Goal: Check status: Check status

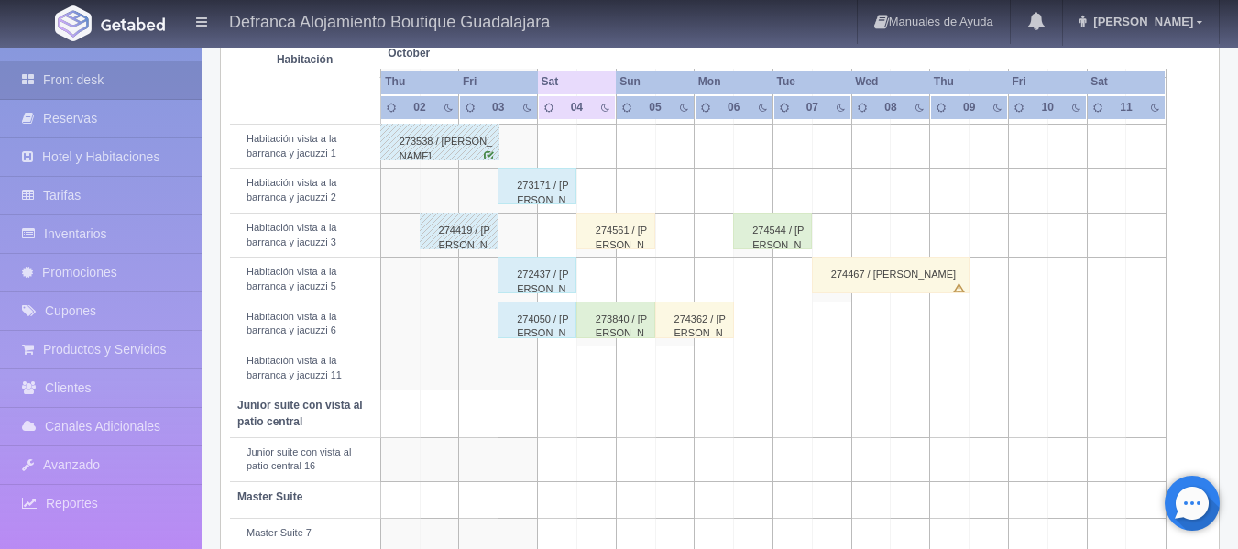
scroll to position [733, 0]
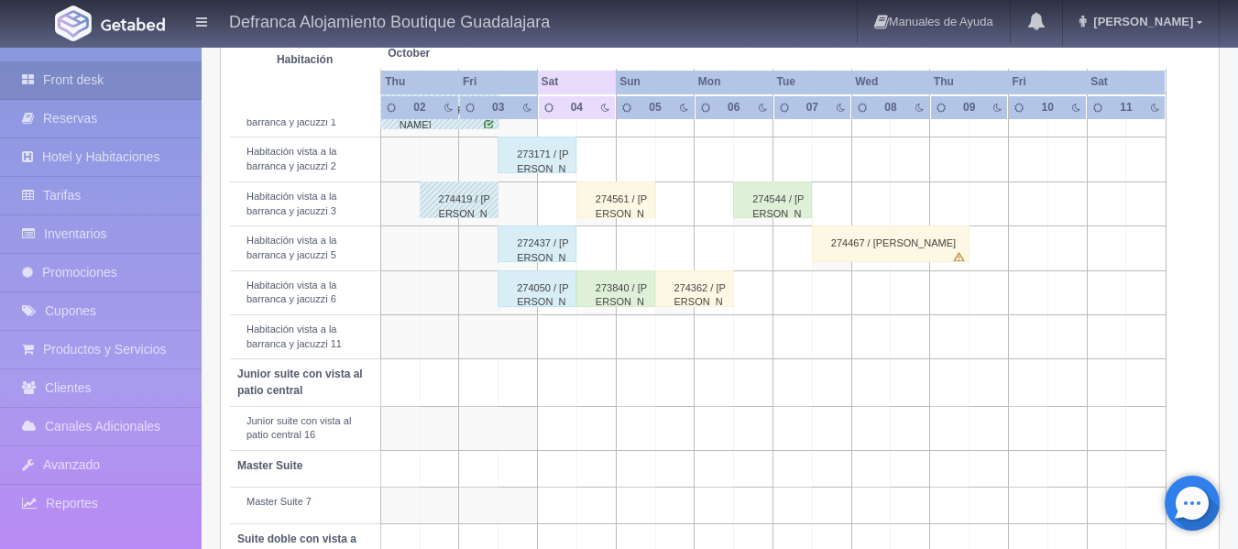
click at [614, 213] on div "274561 / [PERSON_NAME]" at bounding box center [616, 199] width 79 height 37
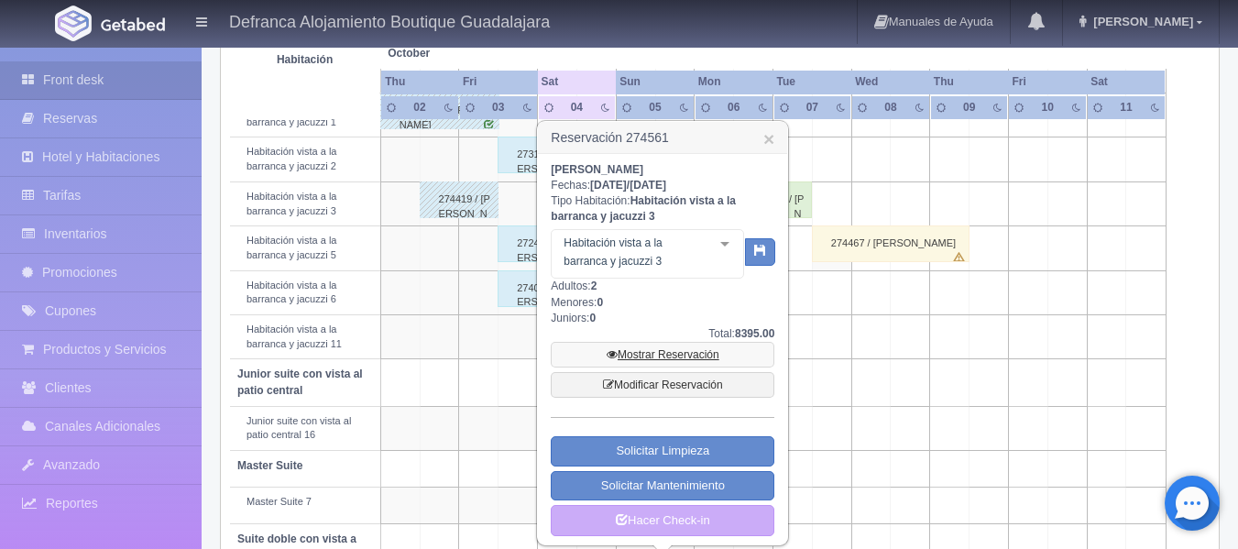
click at [676, 353] on link "Mostrar Reservación" at bounding box center [663, 355] width 224 height 26
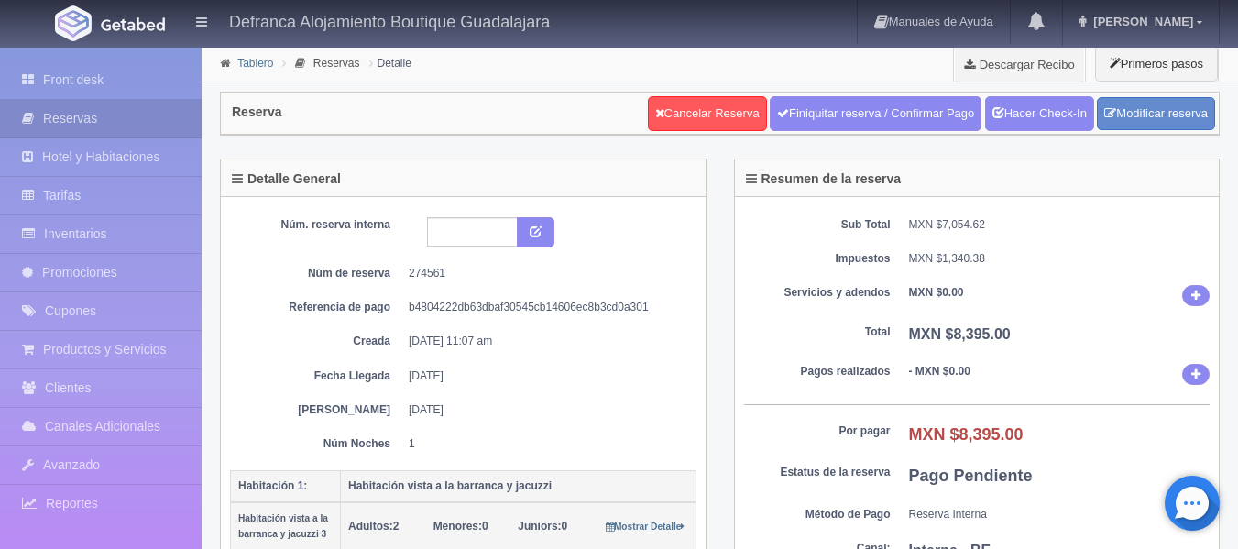
click at [252, 60] on link "Tablero" at bounding box center [255, 63] width 36 height 13
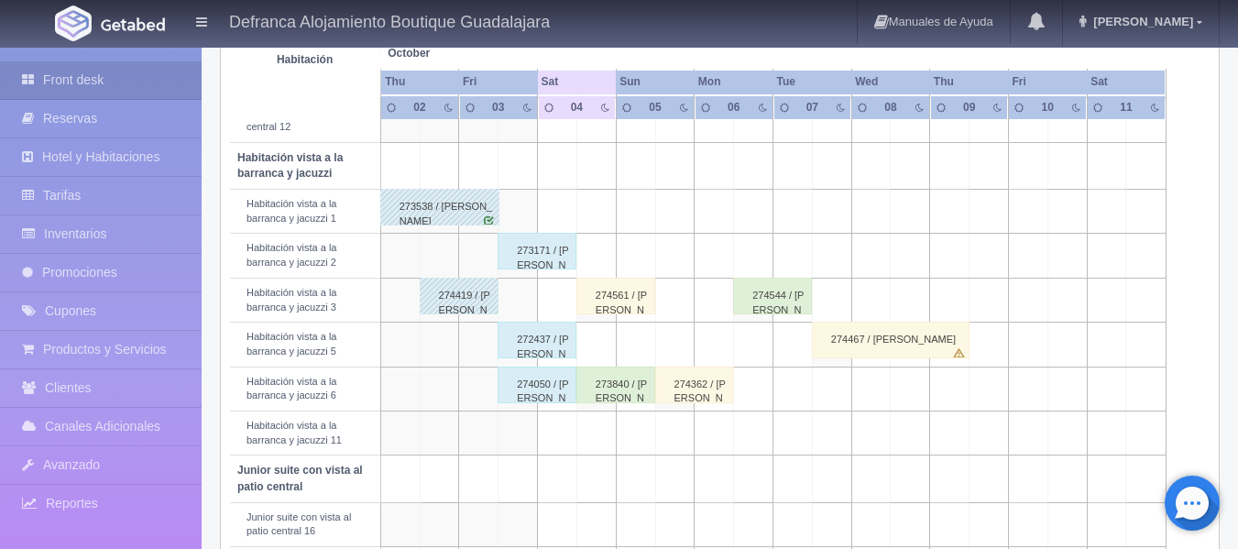
scroll to position [642, 0]
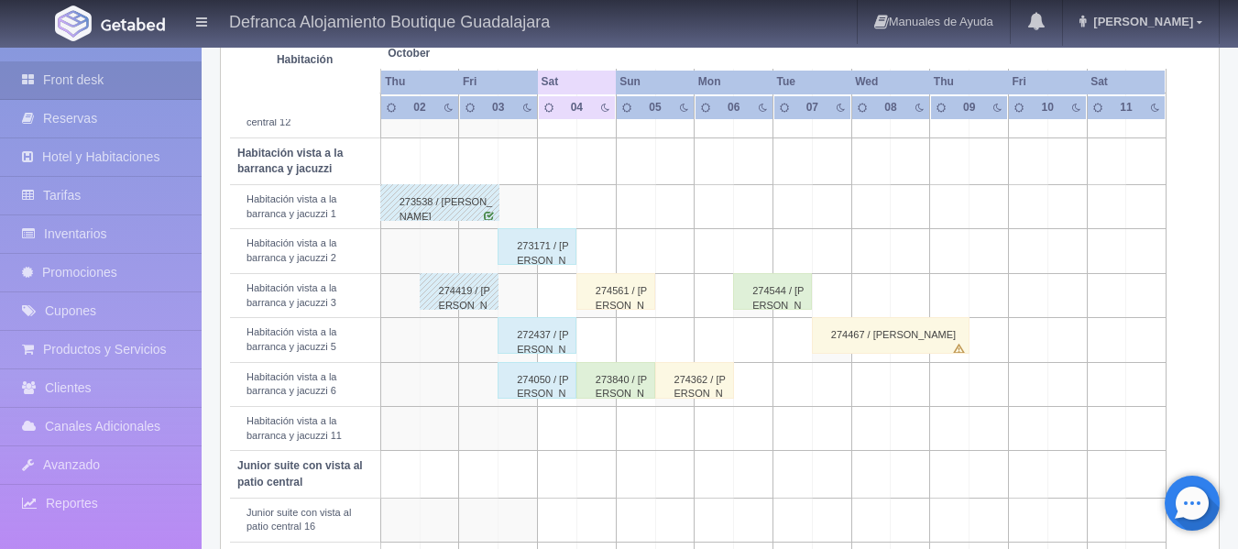
click at [641, 299] on div "274561 / [PERSON_NAME]" at bounding box center [616, 291] width 79 height 37
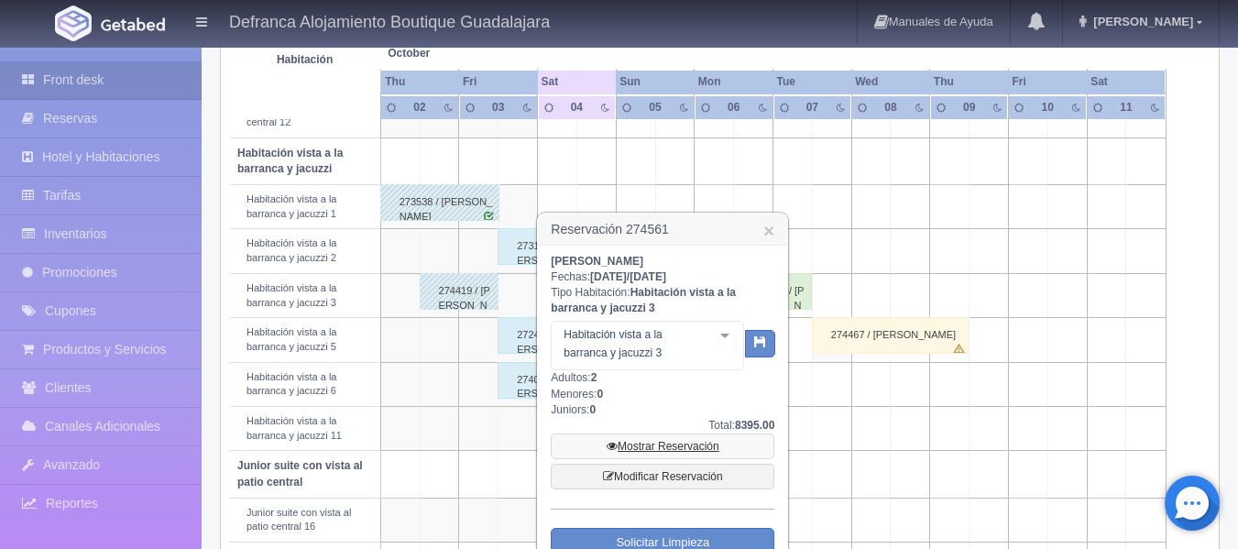
click at [702, 445] on link "Mostrar Reservación" at bounding box center [663, 447] width 224 height 26
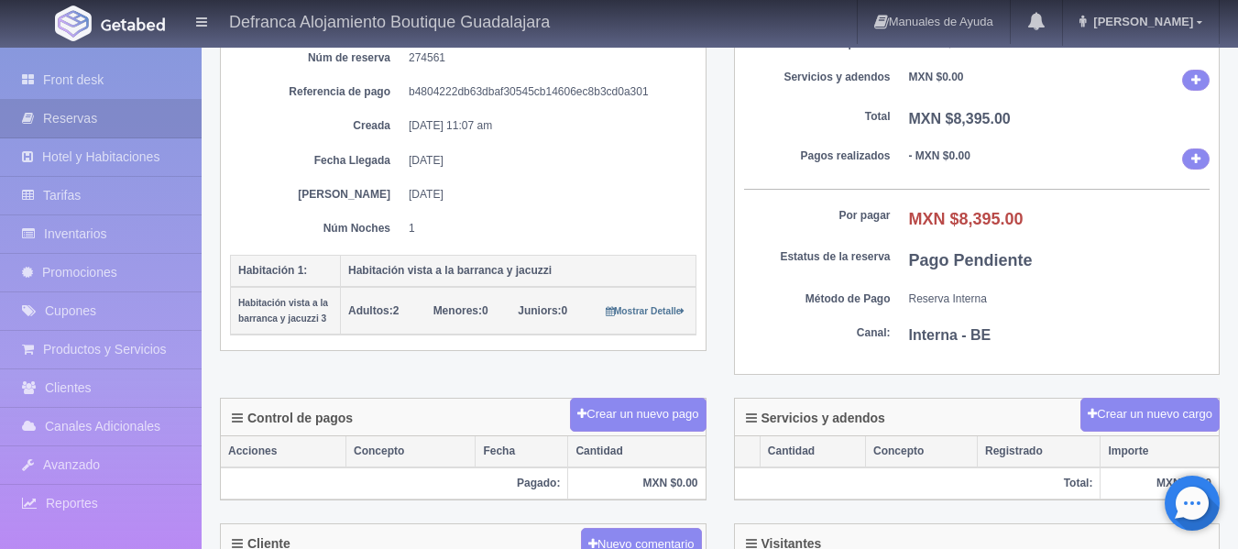
scroll to position [183, 0]
